Goal: Find specific page/section: Find specific page/section

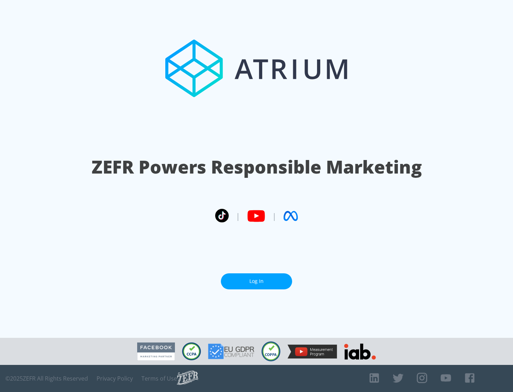
click at [256, 281] on link "Log In" at bounding box center [256, 281] width 71 height 16
